Goal: Transaction & Acquisition: Purchase product/service

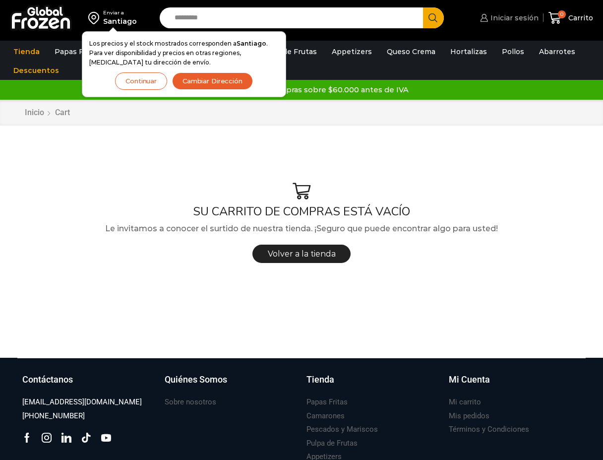
click at [524, 17] on span "Iniciar sesión" at bounding box center [513, 18] width 51 height 10
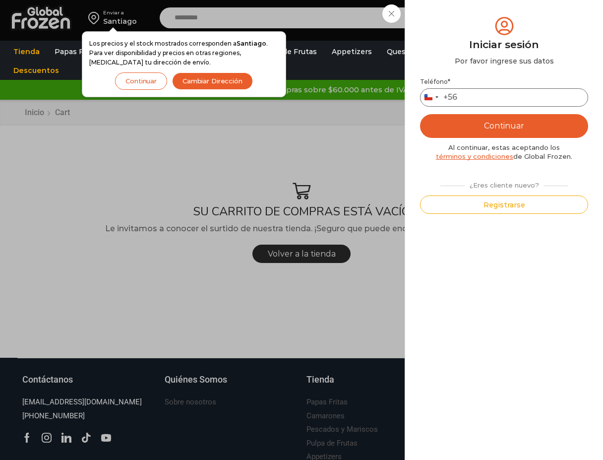
click at [466, 97] on input "Teléfono *" at bounding box center [504, 97] width 168 height 18
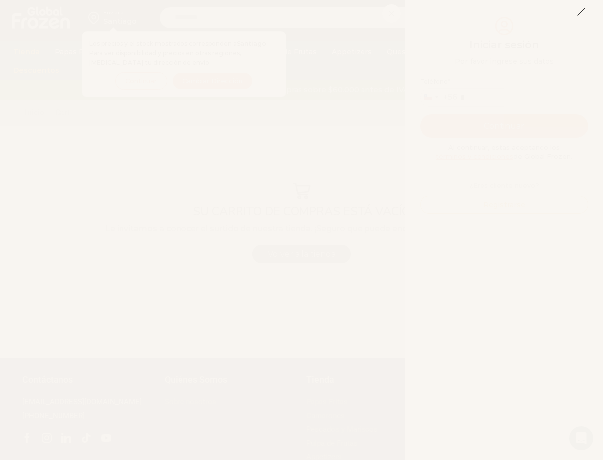
click at [581, 13] on icon at bounding box center [581, 11] width 9 height 9
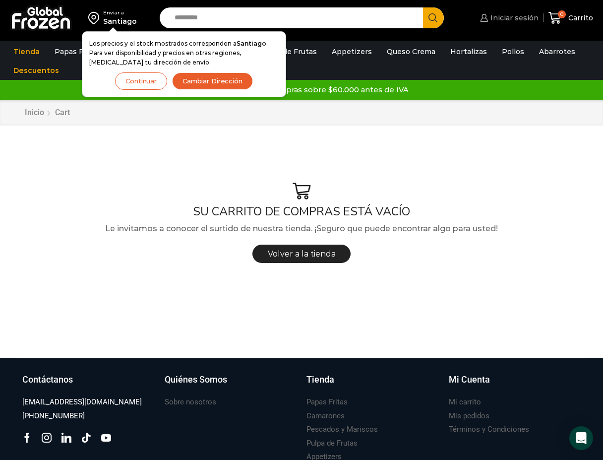
click at [516, 20] on span "Iniciar sesión" at bounding box center [513, 18] width 51 height 10
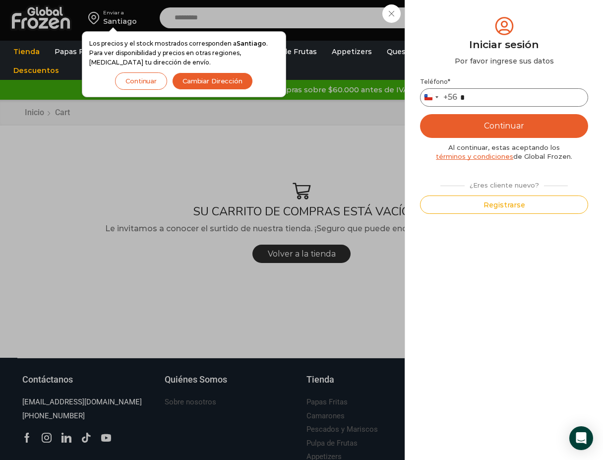
click at [478, 98] on input "*" at bounding box center [504, 97] width 168 height 18
type input "*********"
drag, startPoint x: 505, startPoint y: 124, endPoint x: 264, endPoint y: 201, distance: 253.3
click at [505, 123] on button "Continuar" at bounding box center [504, 126] width 168 height 24
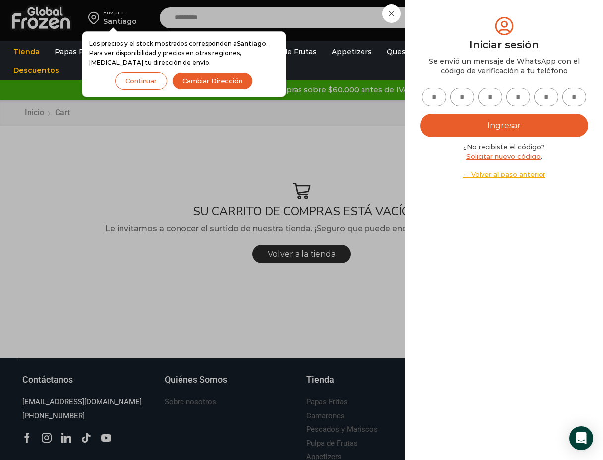
click at [430, 98] on input "text" at bounding box center [434, 97] width 24 height 18
type input "*"
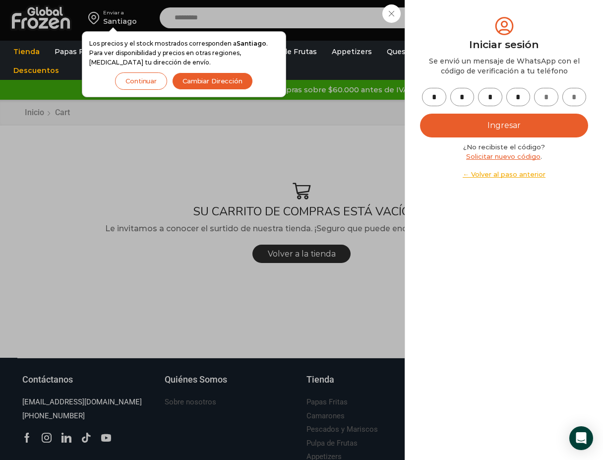
type input "*"
drag, startPoint x: 473, startPoint y: 126, endPoint x: 436, endPoint y: 123, distance: 37.3
click at [473, 125] on button "Ingresar" at bounding box center [504, 126] width 168 height 24
click at [513, 122] on button "Ingresar" at bounding box center [504, 126] width 168 height 24
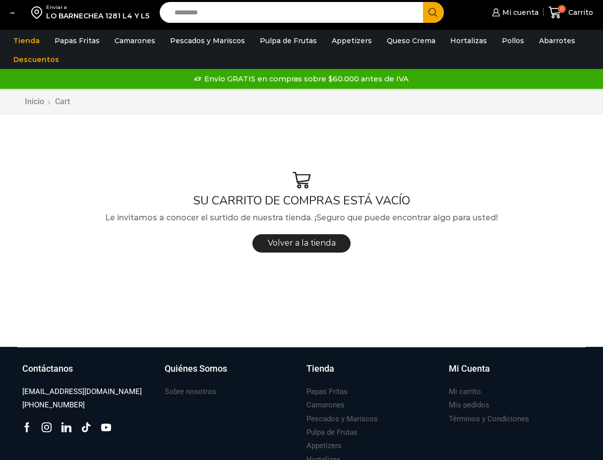
click at [290, 15] on input "Search input" at bounding box center [294, 12] width 249 height 21
type input "****"
click at [423, 2] on button "Search" at bounding box center [433, 12] width 21 height 21
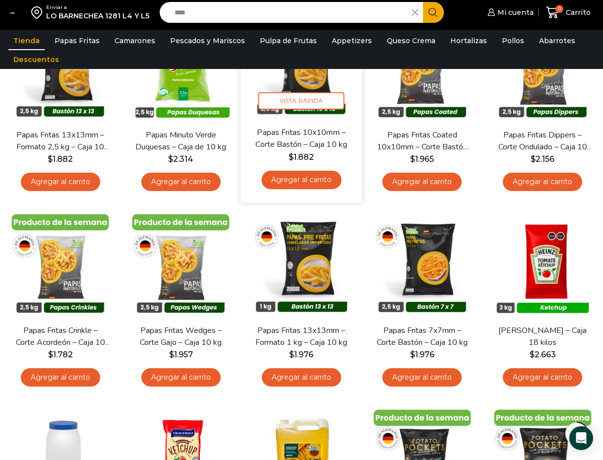
scroll to position [199, 0]
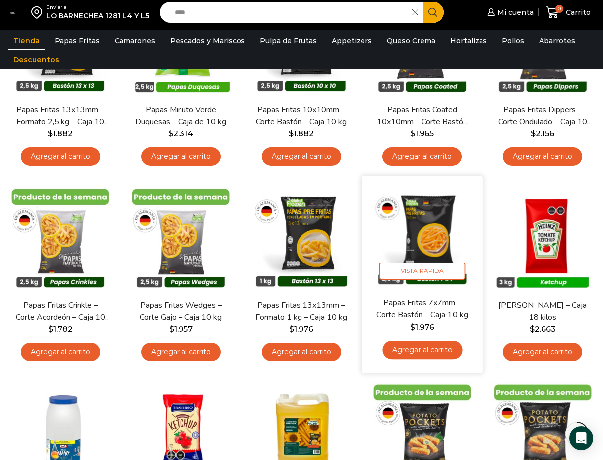
click at [442, 242] on img at bounding box center [422, 237] width 107 height 107
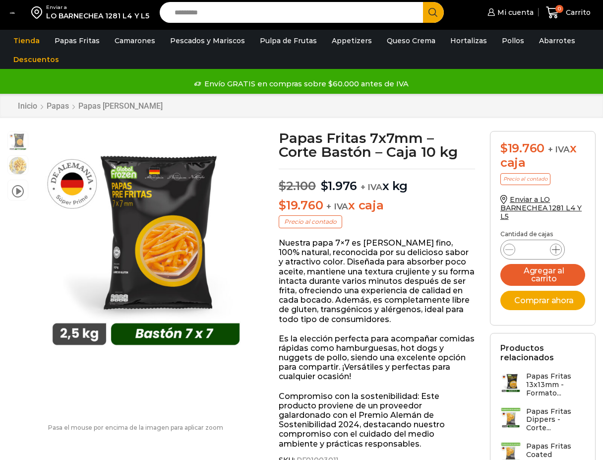
scroll to position [0, 0]
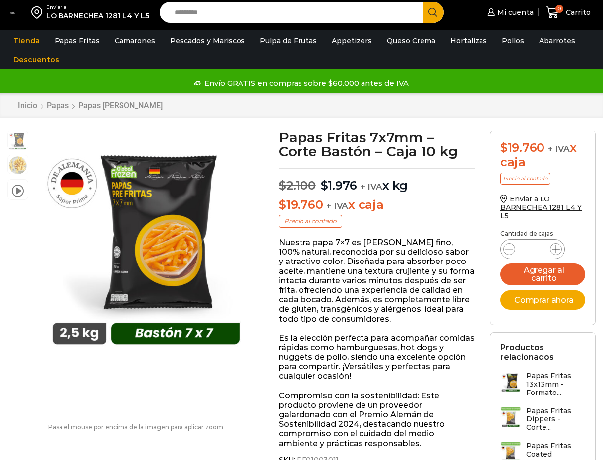
click at [557, 247] on icon at bounding box center [556, 249] width 8 height 8
type input "*"
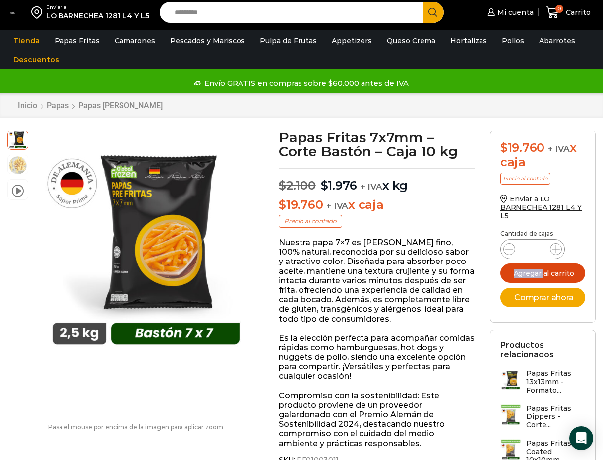
click at [546, 275] on button "Agregar al carrito" at bounding box center [543, 273] width 85 height 19
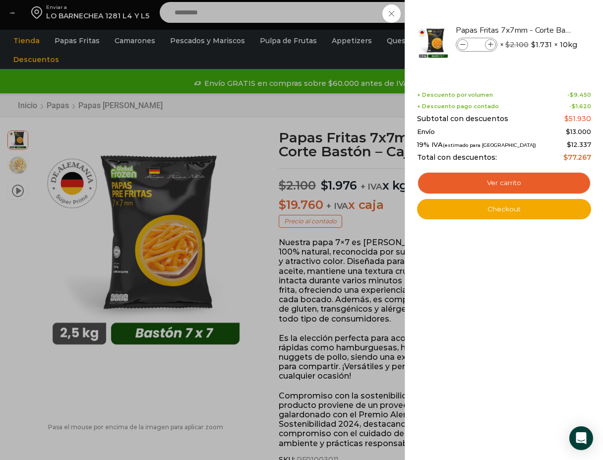
click at [544, 24] on div "3 Carrito 3 3 Shopping Cart *" at bounding box center [569, 12] width 50 height 23
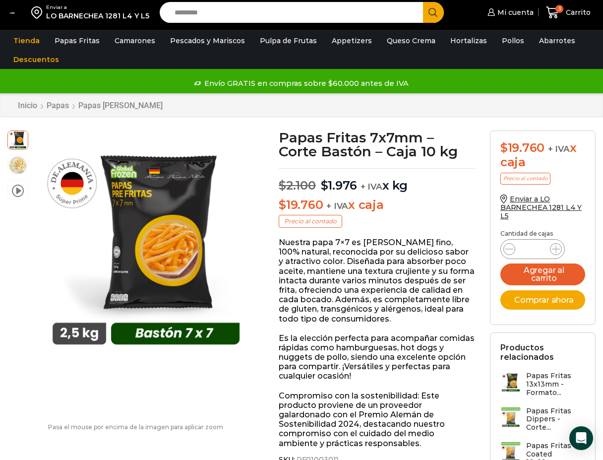
click at [265, 0] on div "Enviar a LO BARNECHEA 1281 L4 Y L5 Search input Search Mi cuenta Mi perfil" at bounding box center [301, 12] width 599 height 25
click at [260, 9] on input "Search input" at bounding box center [294, 12] width 249 height 21
type input "*****"
click at [423, 2] on button "Search" at bounding box center [433, 12] width 21 height 21
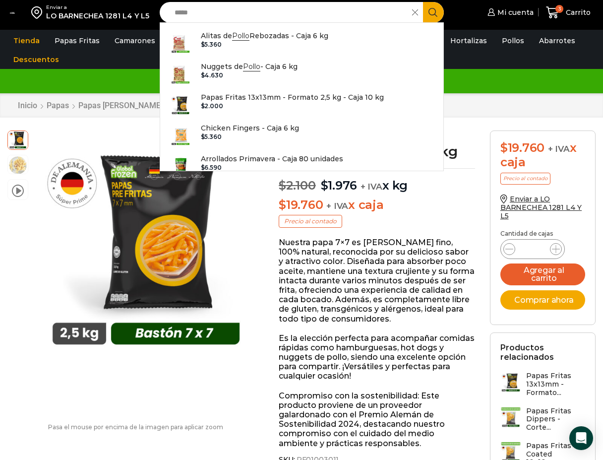
click at [434, 12] on icon "Search button" at bounding box center [433, 12] width 9 height 9
drag, startPoint x: 201, startPoint y: 13, endPoint x: 163, endPoint y: 12, distance: 38.2
click at [163, 12] on div "Search input ***** Search" at bounding box center [302, 12] width 284 height 21
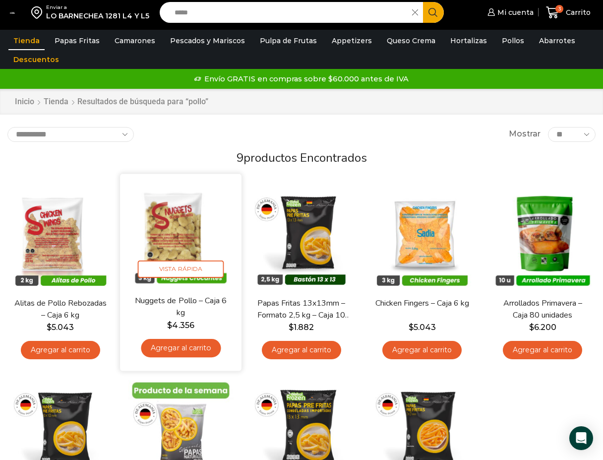
click at [197, 354] on link "Agregar al carrito" at bounding box center [181, 348] width 80 height 18
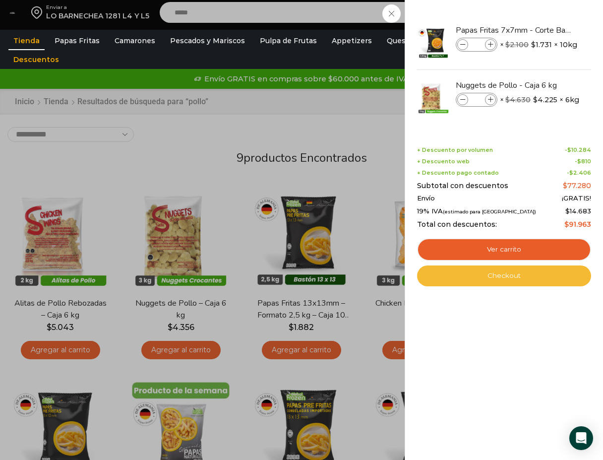
click at [514, 274] on link "Checkout" at bounding box center [504, 276] width 174 height 21
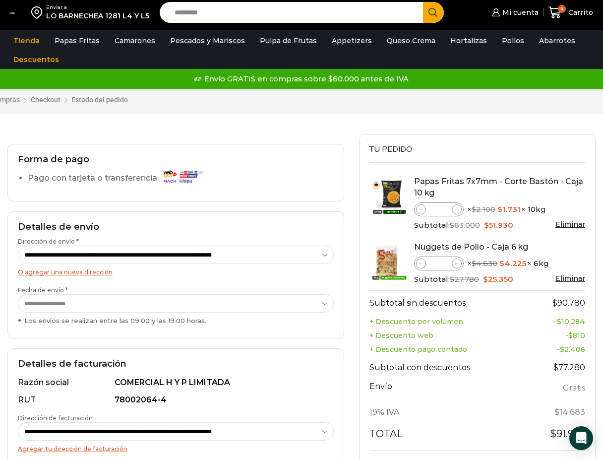
click at [311, 306] on select "**********" at bounding box center [176, 303] width 316 height 18
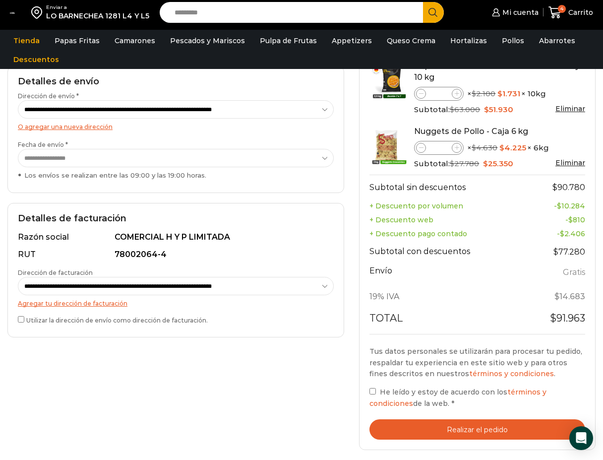
scroll to position [199, 0]
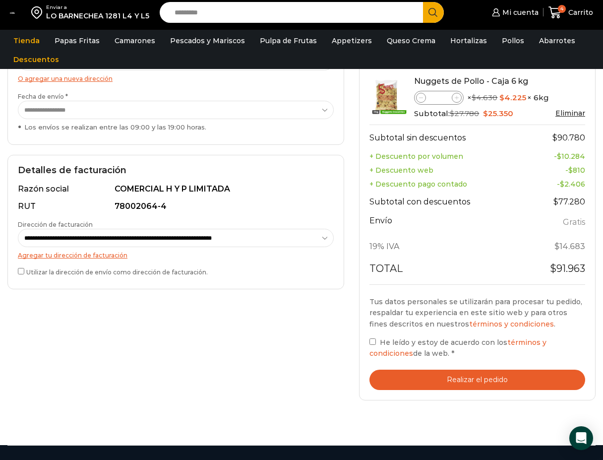
click at [446, 380] on button "Realizar el pedido" at bounding box center [478, 380] width 216 height 20
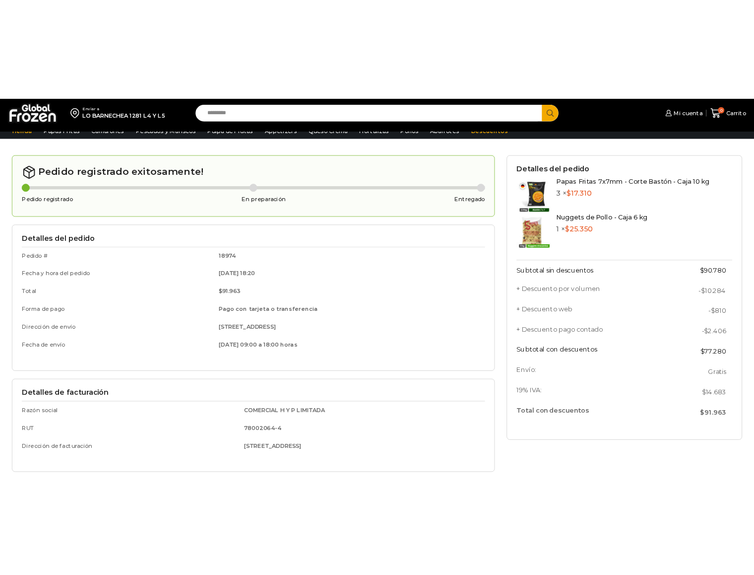
scroll to position [99, 0]
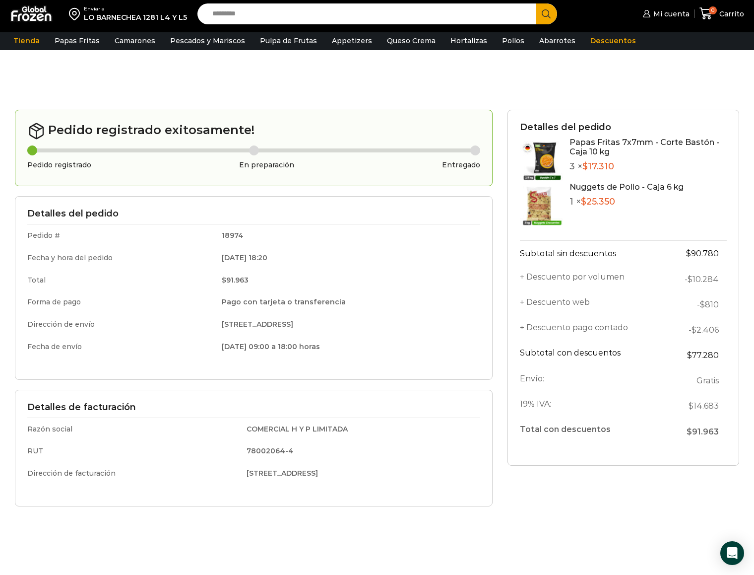
click at [567, 460] on div "Detalles del pedido Papas Fritas 7x7mm - Corte Bastón - Caja 10 kg 3 × $ 17.310…" at bounding box center [623, 355] width 247 height 490
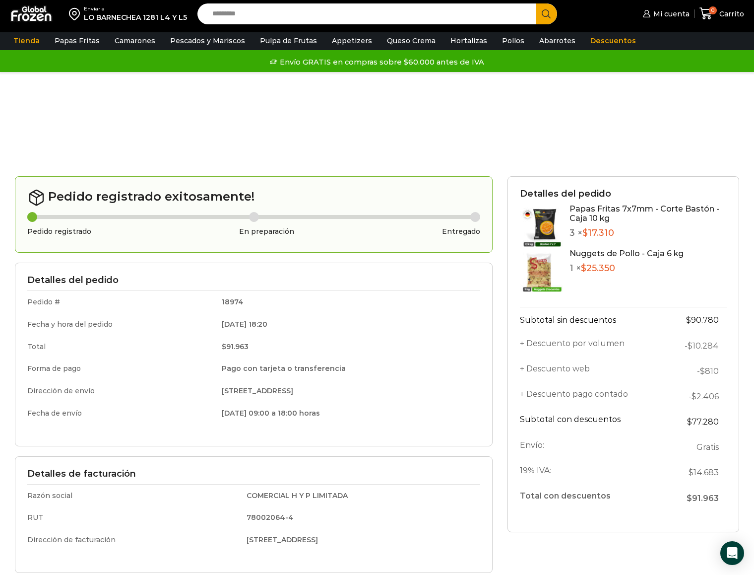
scroll to position [0, 0]
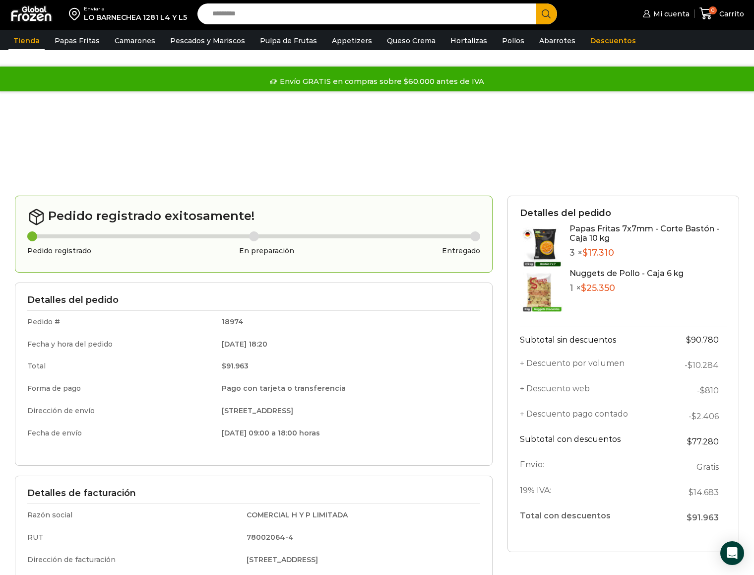
click at [26, 41] on link "Tienda" at bounding box center [26, 40] width 36 height 19
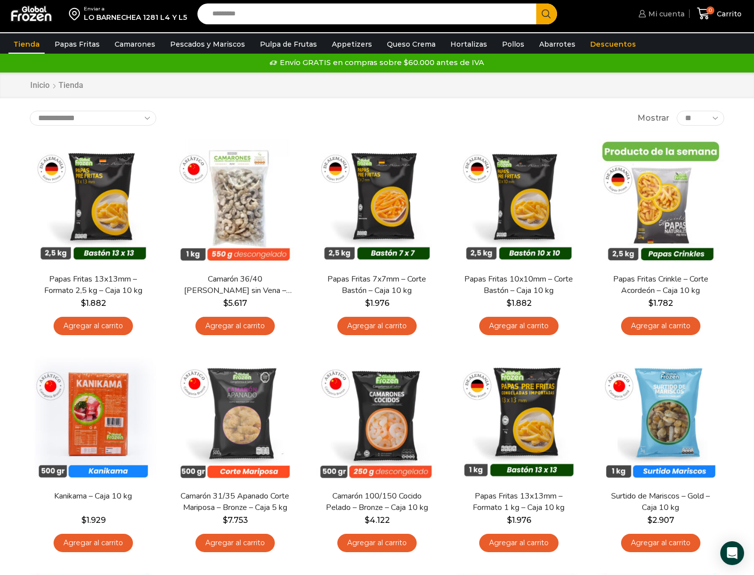
click at [675, 15] on span "Mi cuenta" at bounding box center [665, 14] width 39 height 10
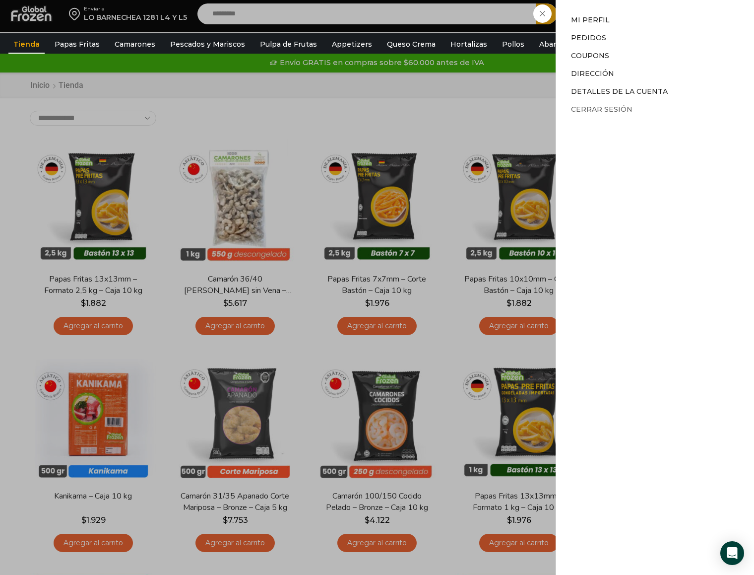
click at [620, 110] on link "Cerrar sesión" at bounding box center [602, 109] width 62 height 9
